Goal: Task Accomplishment & Management: Use online tool/utility

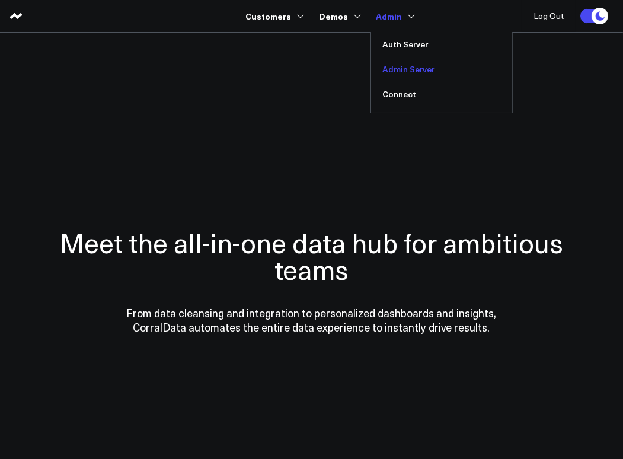
click at [400, 70] on link "Admin Server" at bounding box center [441, 69] width 141 height 25
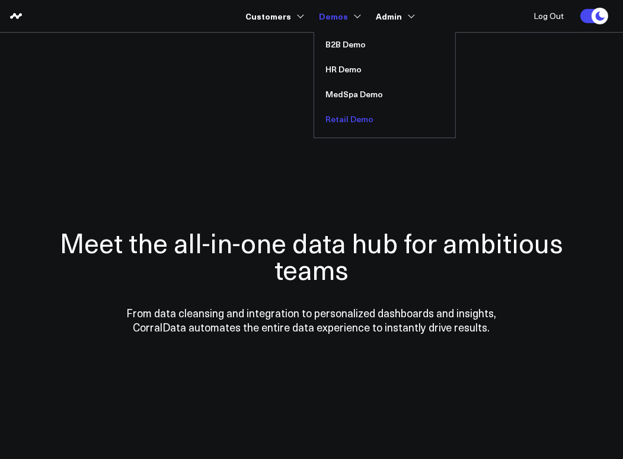
click at [354, 122] on link "Retail Demo" at bounding box center [384, 119] width 141 height 25
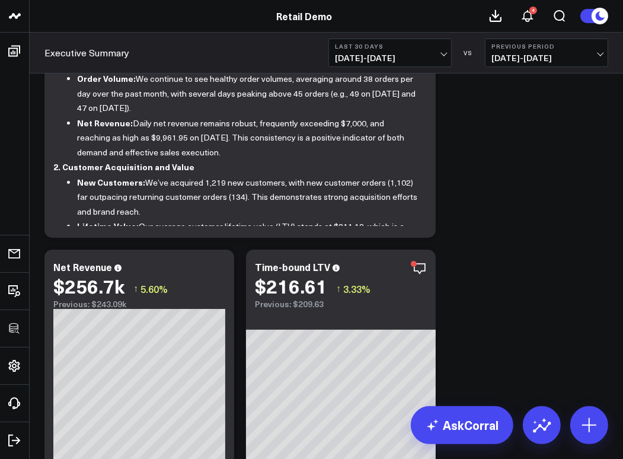
scroll to position [101, 0]
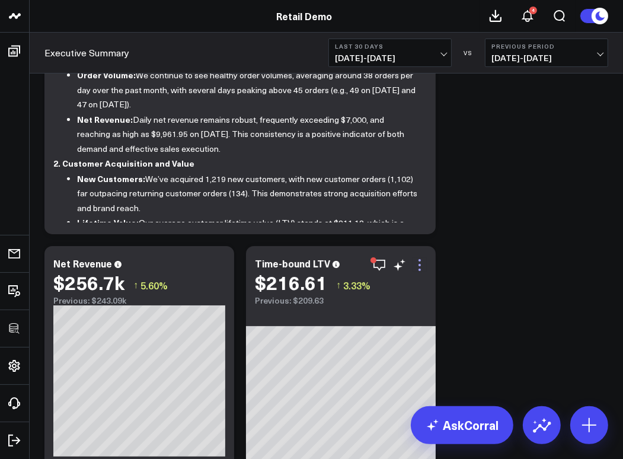
click at [421, 265] on icon at bounding box center [420, 265] width 2 height 2
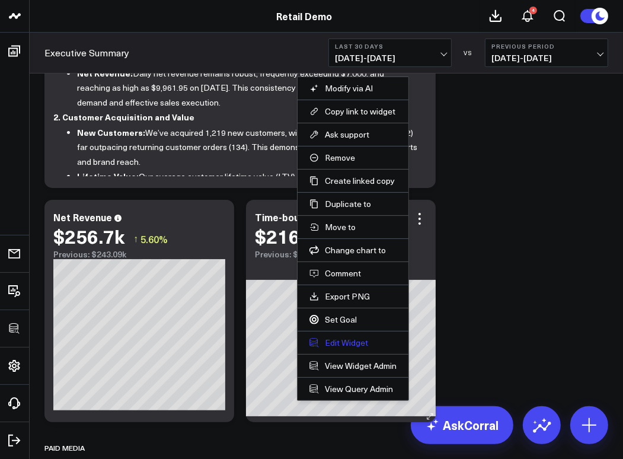
scroll to position [147, 0]
click at [340, 340] on button "Edit Widget" at bounding box center [353, 343] width 87 height 11
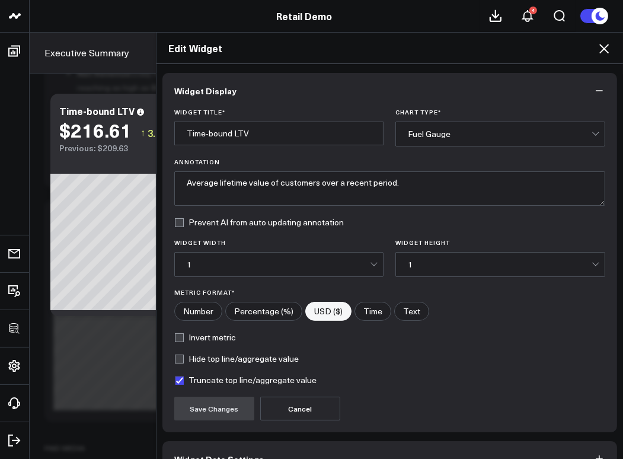
scroll to position [69, 0]
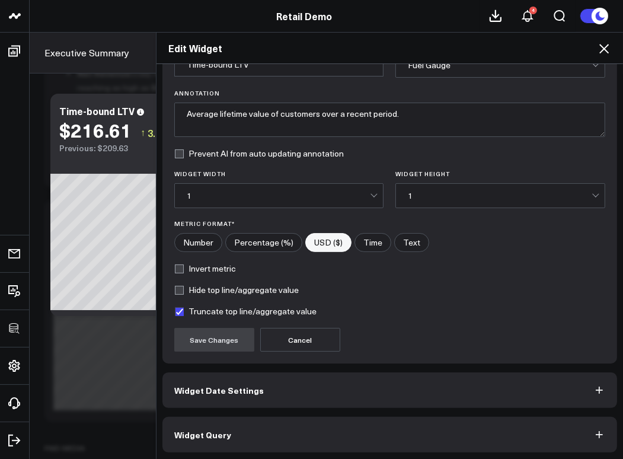
click at [267, 441] on button "Widget Query" at bounding box center [390, 435] width 455 height 36
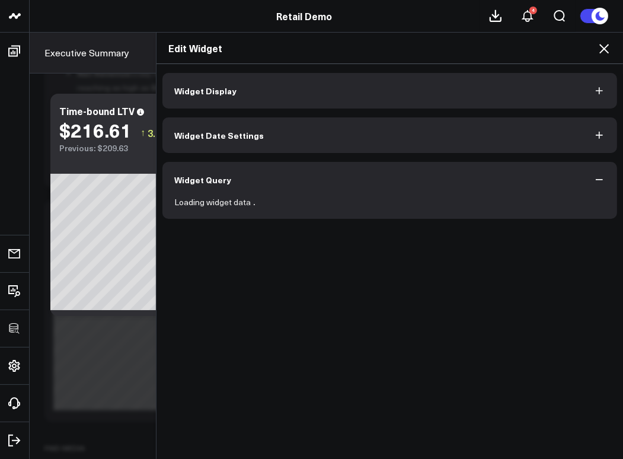
scroll to position [0, 0]
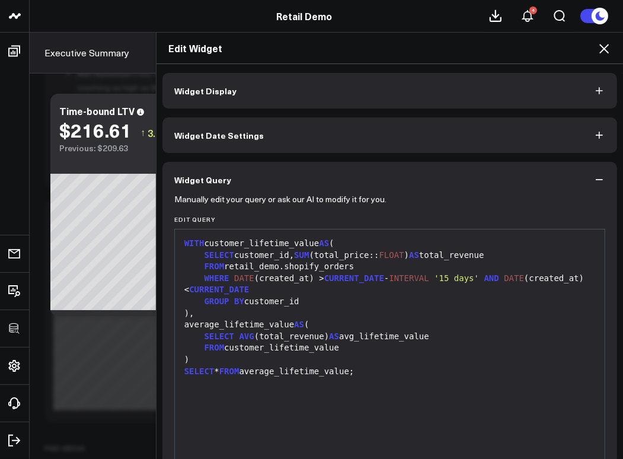
click at [338, 142] on button "Widget Date Settings" at bounding box center [390, 135] width 455 height 36
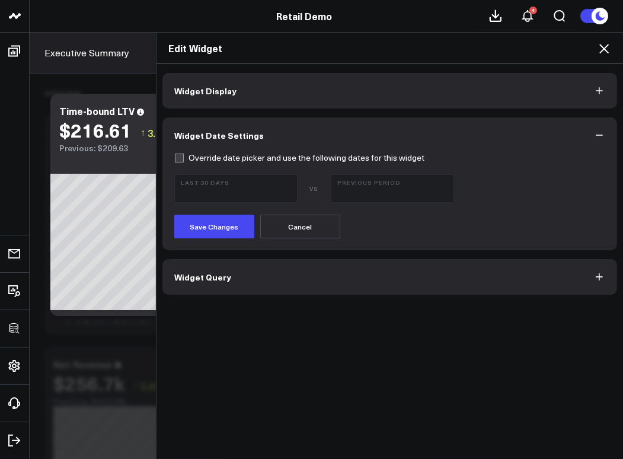
click at [275, 100] on button "Widget Display" at bounding box center [390, 91] width 455 height 36
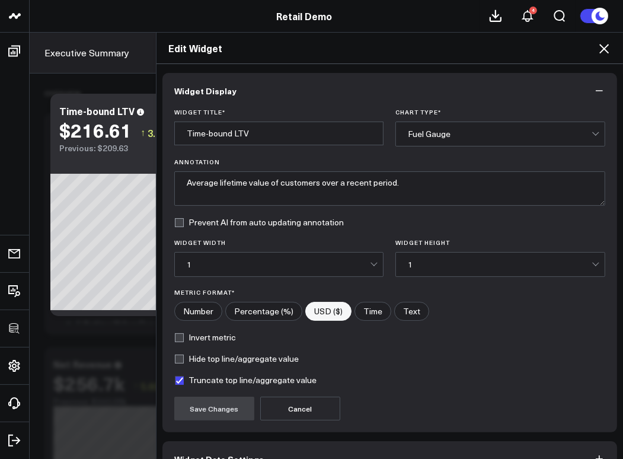
click at [605, 49] on icon at bounding box center [604, 48] width 9 height 9
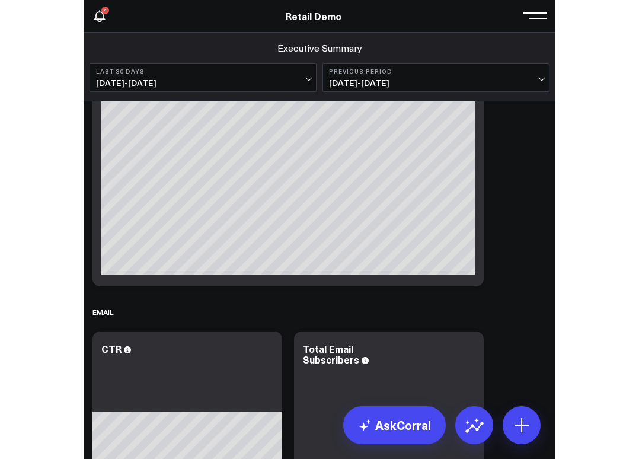
scroll to position [814, 0]
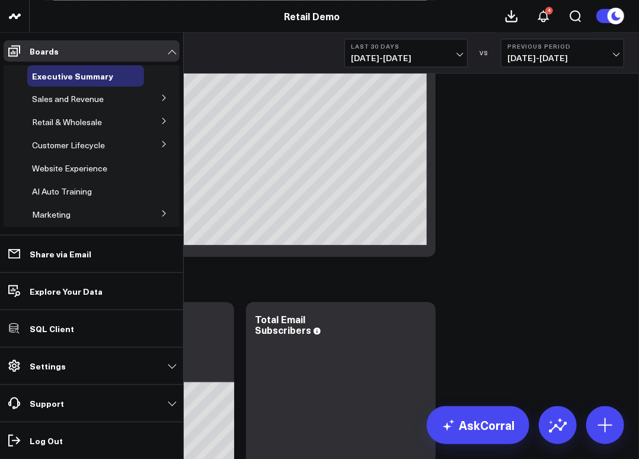
click at [161, 97] on icon at bounding box center [164, 97] width 7 height 7
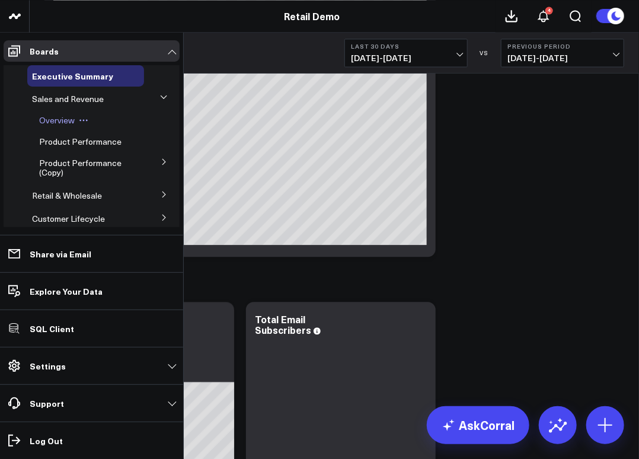
click at [59, 122] on span "Overview" at bounding box center [57, 119] width 36 height 11
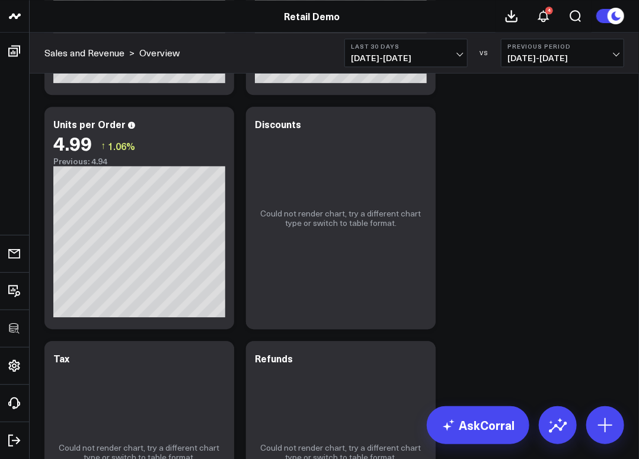
scroll to position [956, 0]
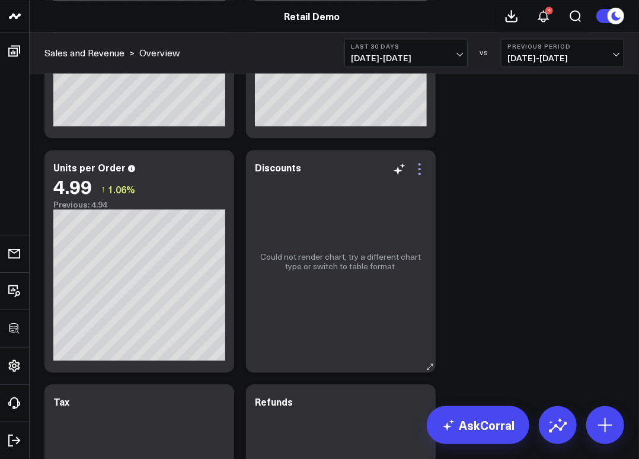
click at [421, 168] on icon at bounding box center [420, 169] width 2 height 2
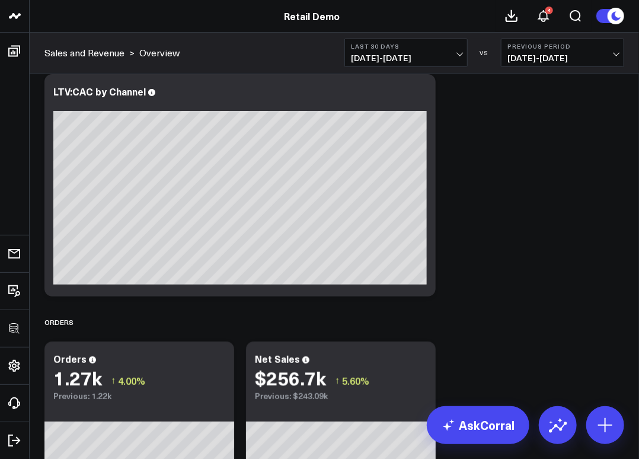
scroll to position [0, 0]
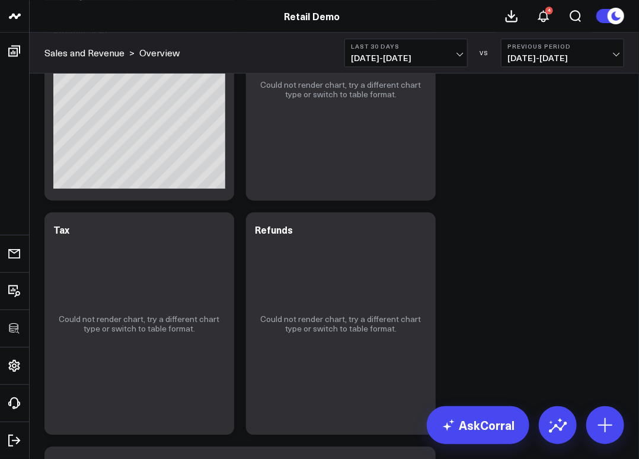
scroll to position [1158, 0]
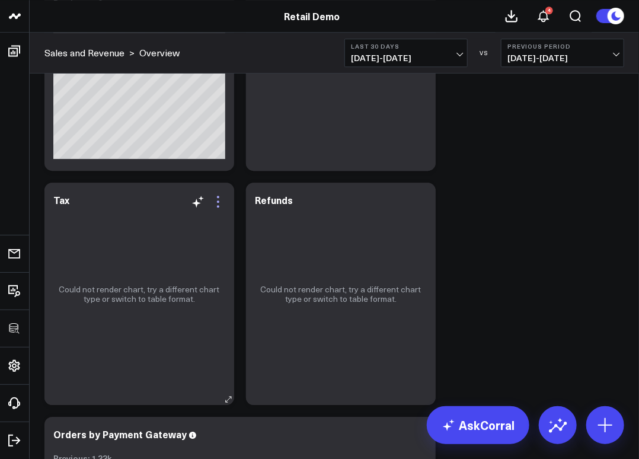
click at [219, 199] on icon at bounding box center [218, 202] width 14 height 14
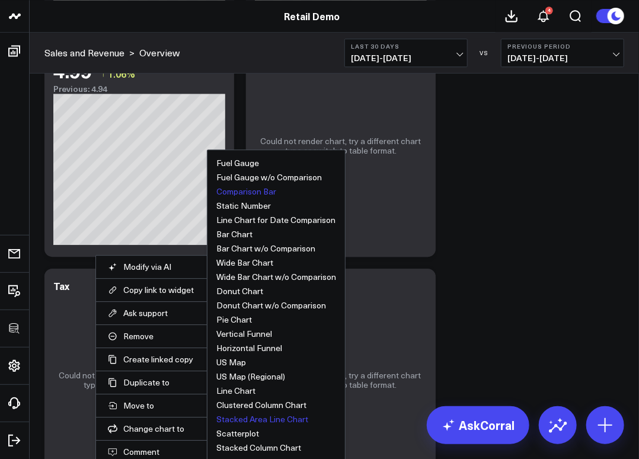
scroll to position [1070, 0]
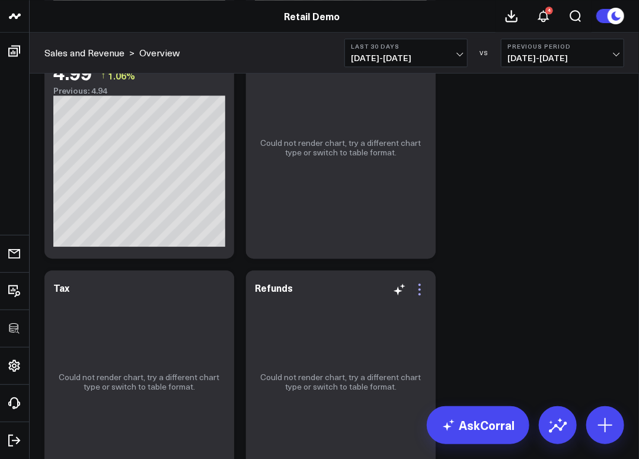
click at [419, 288] on icon at bounding box center [420, 289] width 2 height 2
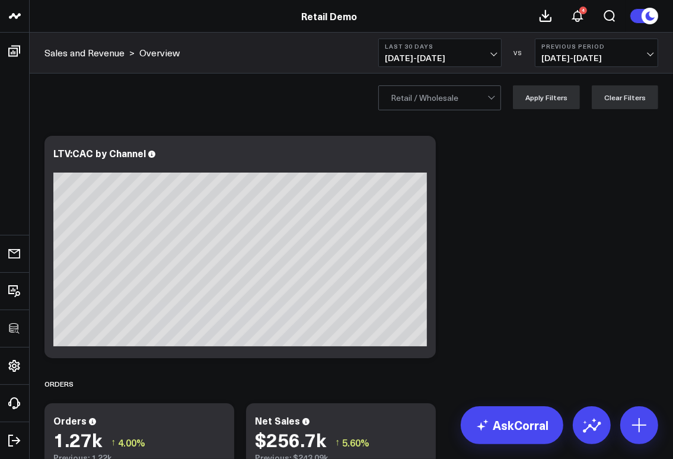
scroll to position [6, 0]
